Goal: Information Seeking & Learning: Learn about a topic

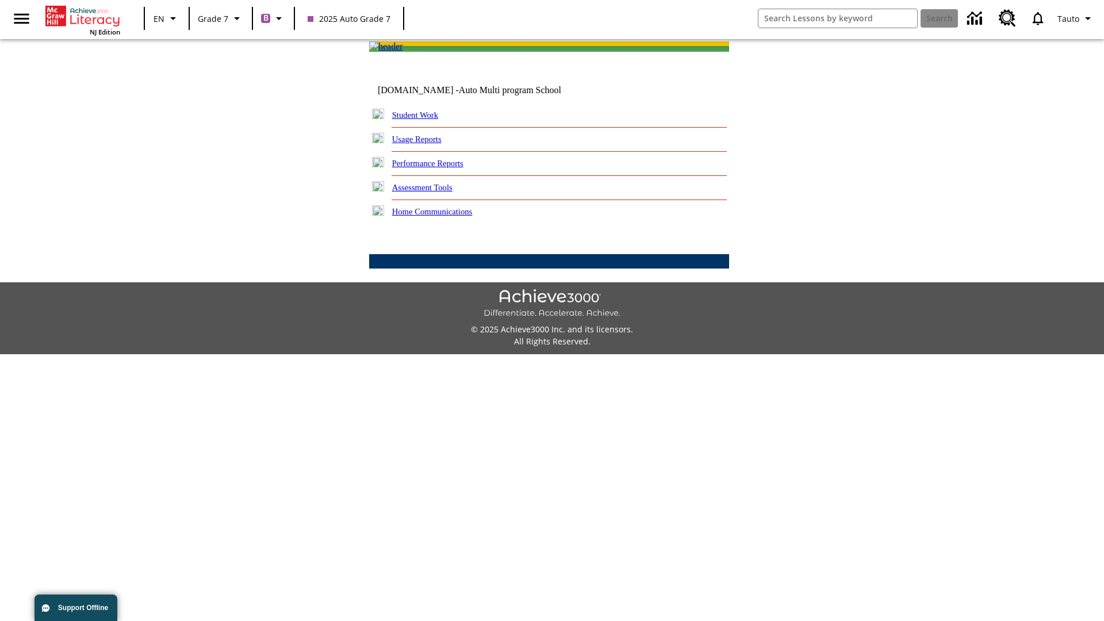
click at [440, 168] on link "Performance Reports" at bounding box center [427, 163] width 71 height 9
click at [0, 0] on link "How are my students performing on activities?" at bounding box center [0, 0] width 0 height 0
